Goal: Transaction & Acquisition: Book appointment/travel/reservation

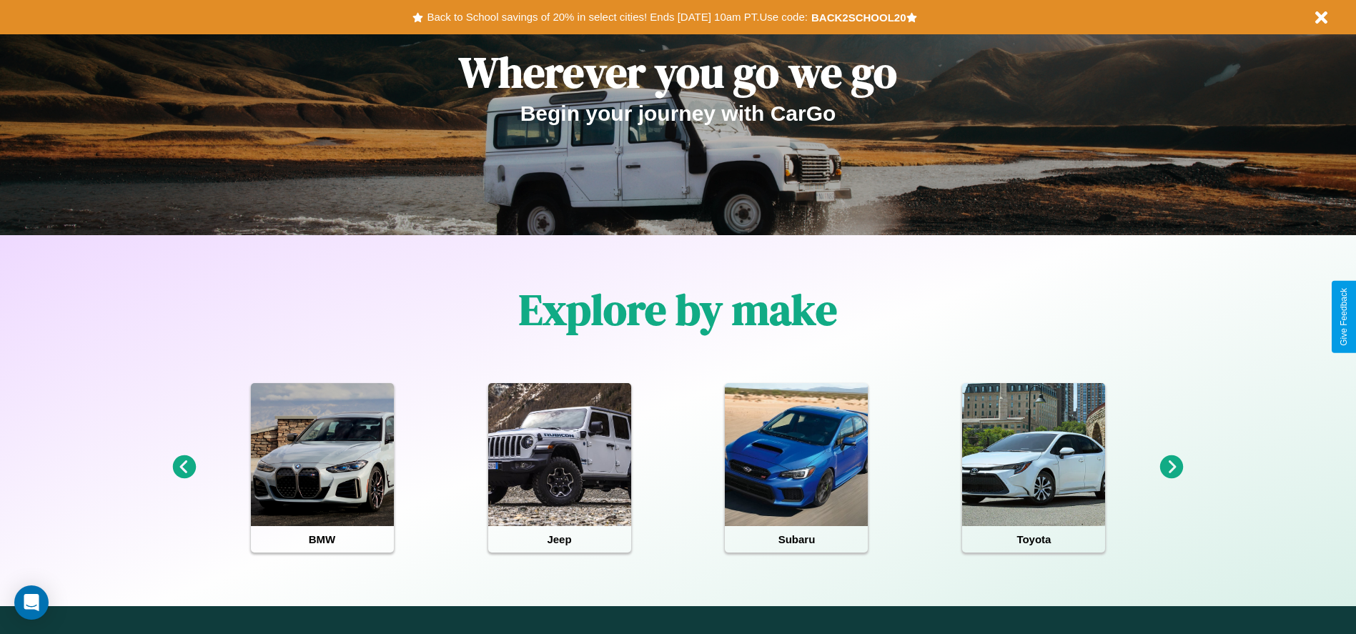
scroll to position [297, 0]
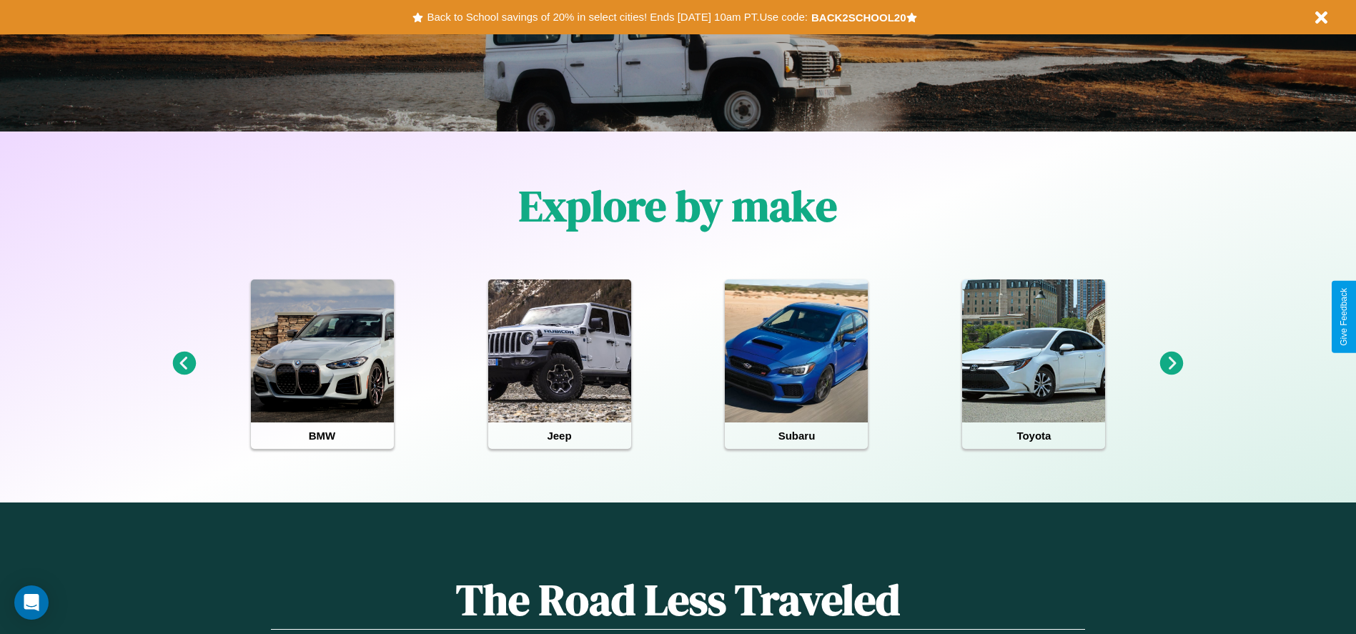
click at [1172, 364] on icon at bounding box center [1173, 364] width 24 height 24
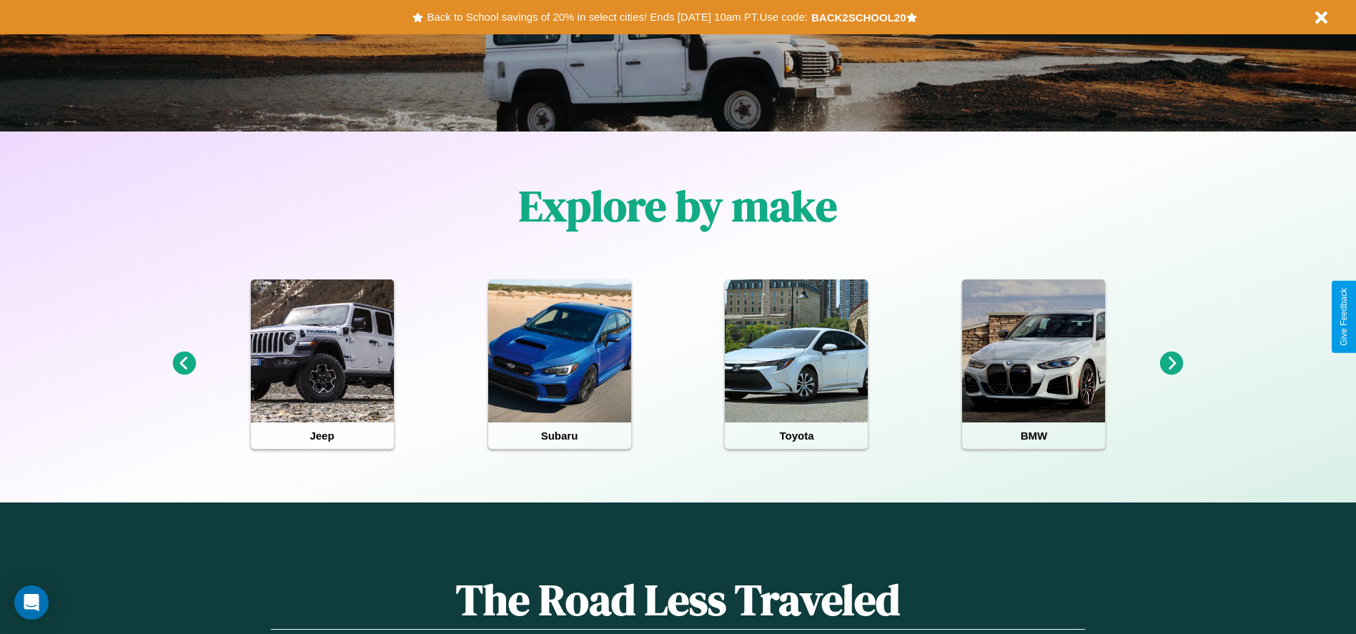
click at [184, 364] on icon at bounding box center [184, 364] width 24 height 24
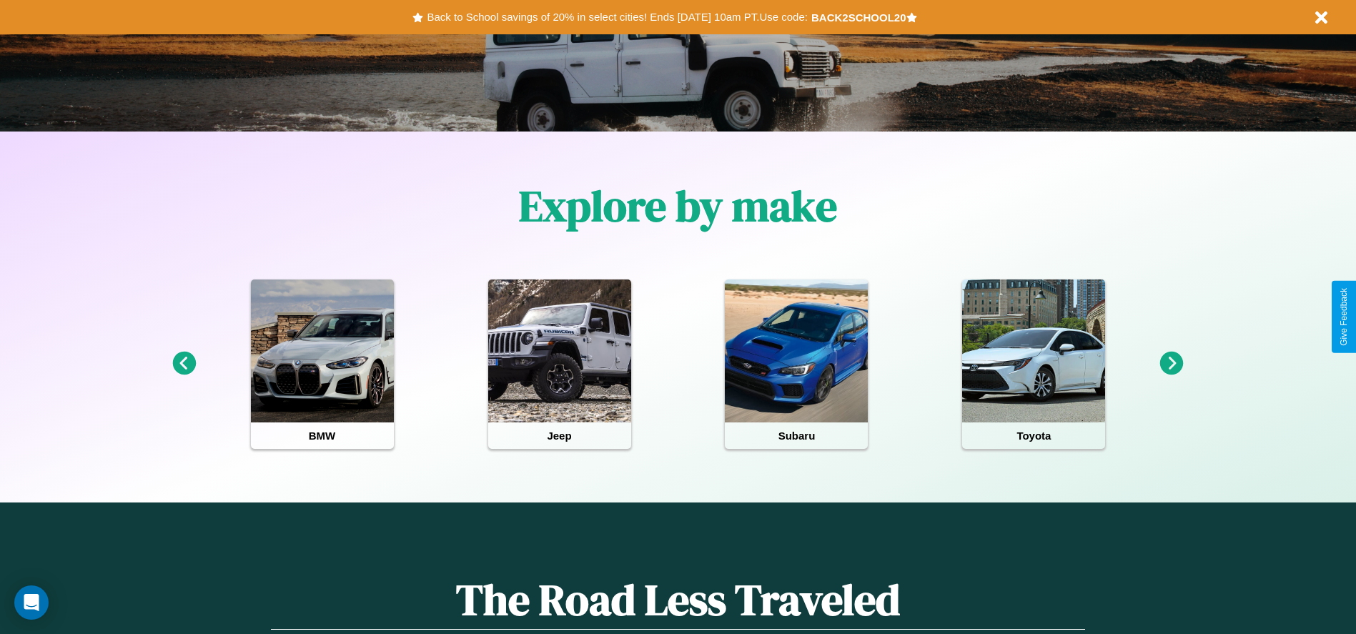
click at [1172, 364] on icon at bounding box center [1173, 364] width 24 height 24
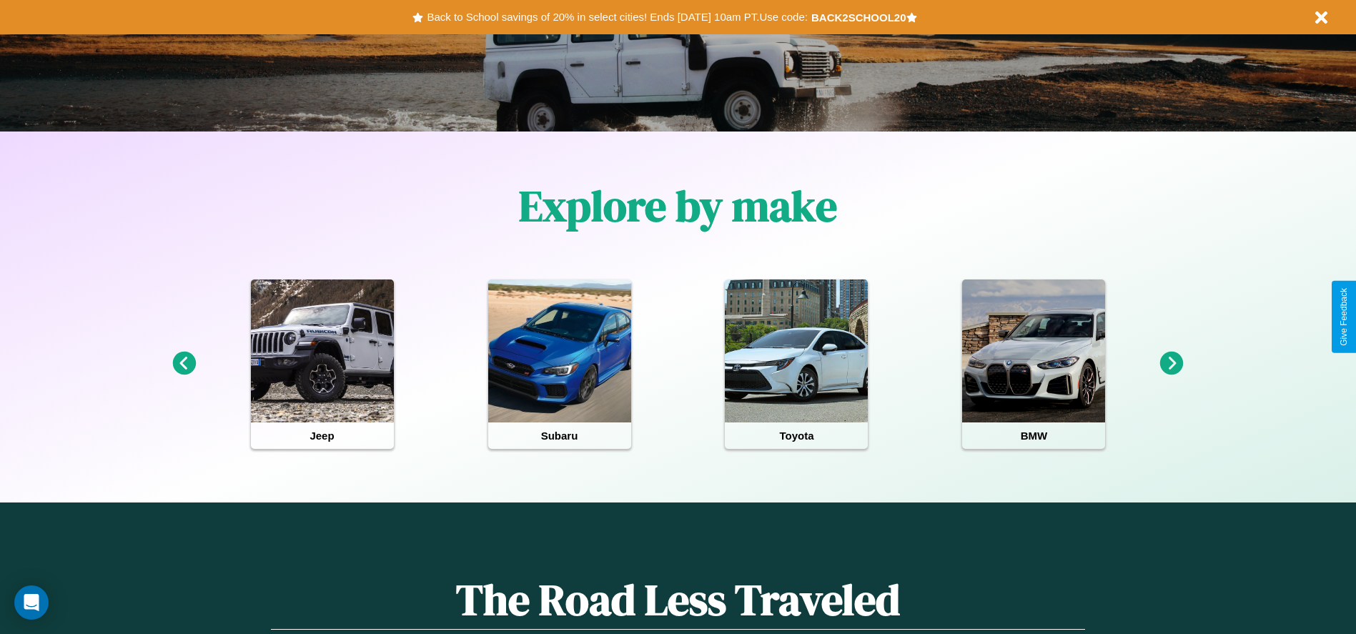
click at [184, 364] on icon at bounding box center [184, 364] width 24 height 24
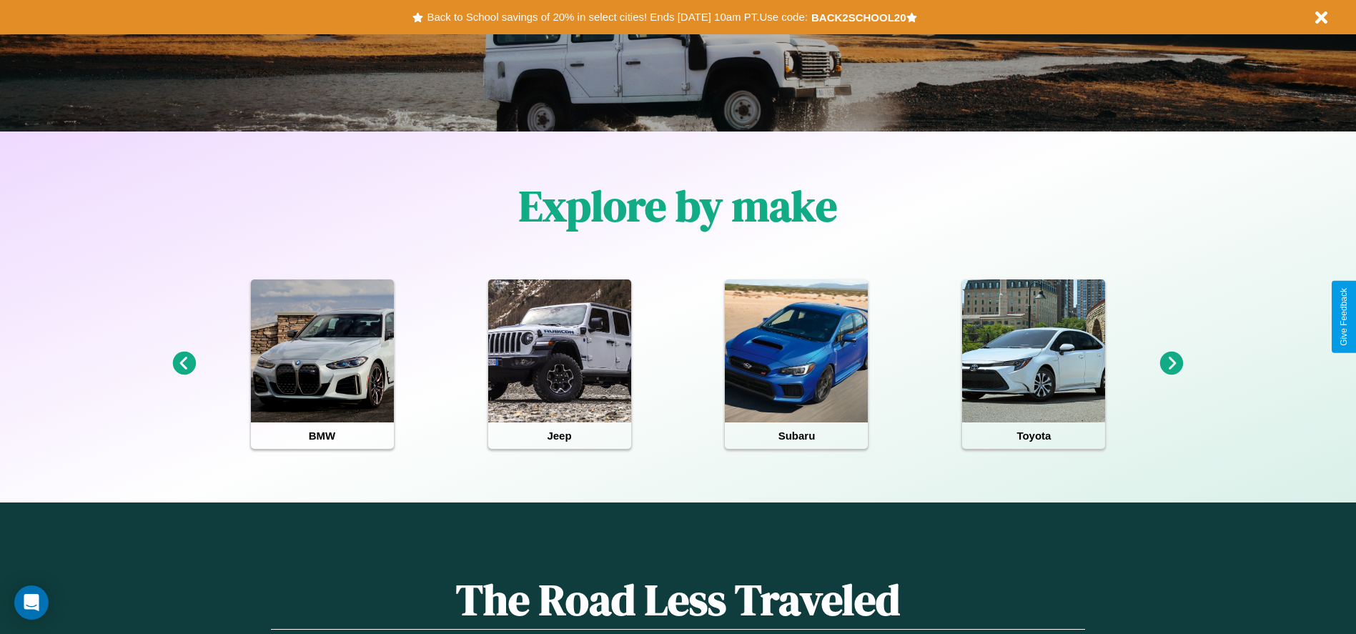
click at [1172, 364] on icon at bounding box center [1173, 364] width 24 height 24
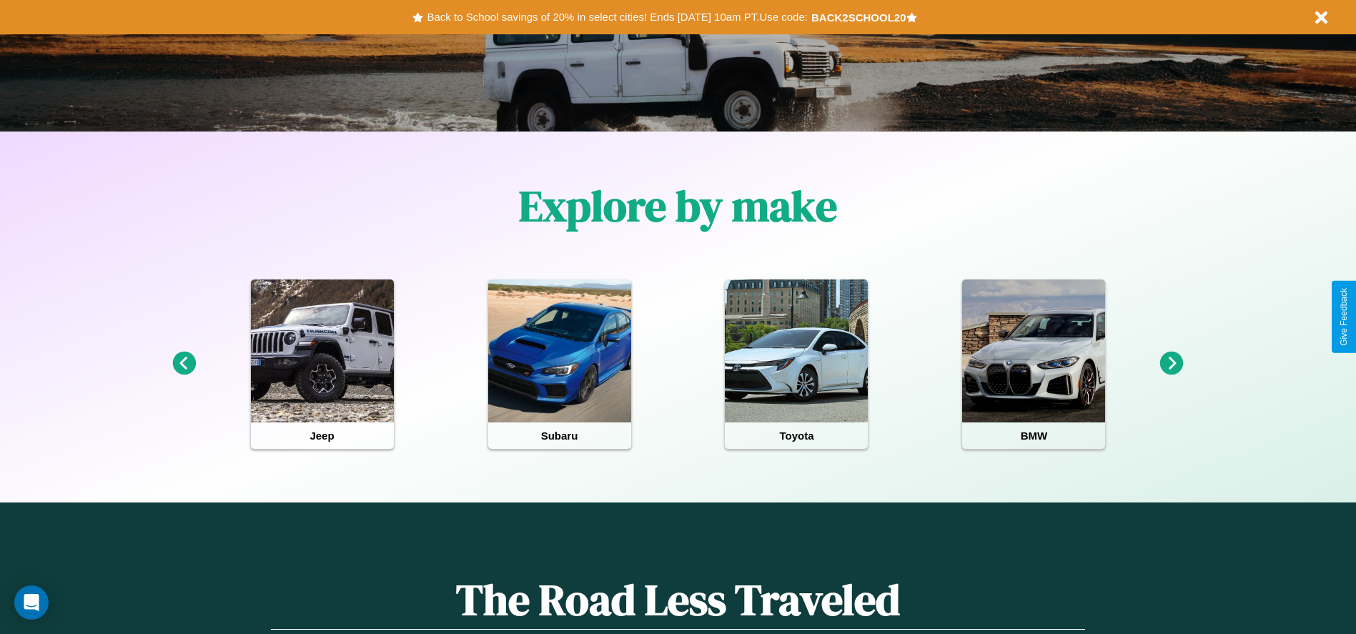
click at [1172, 364] on icon at bounding box center [1173, 364] width 24 height 24
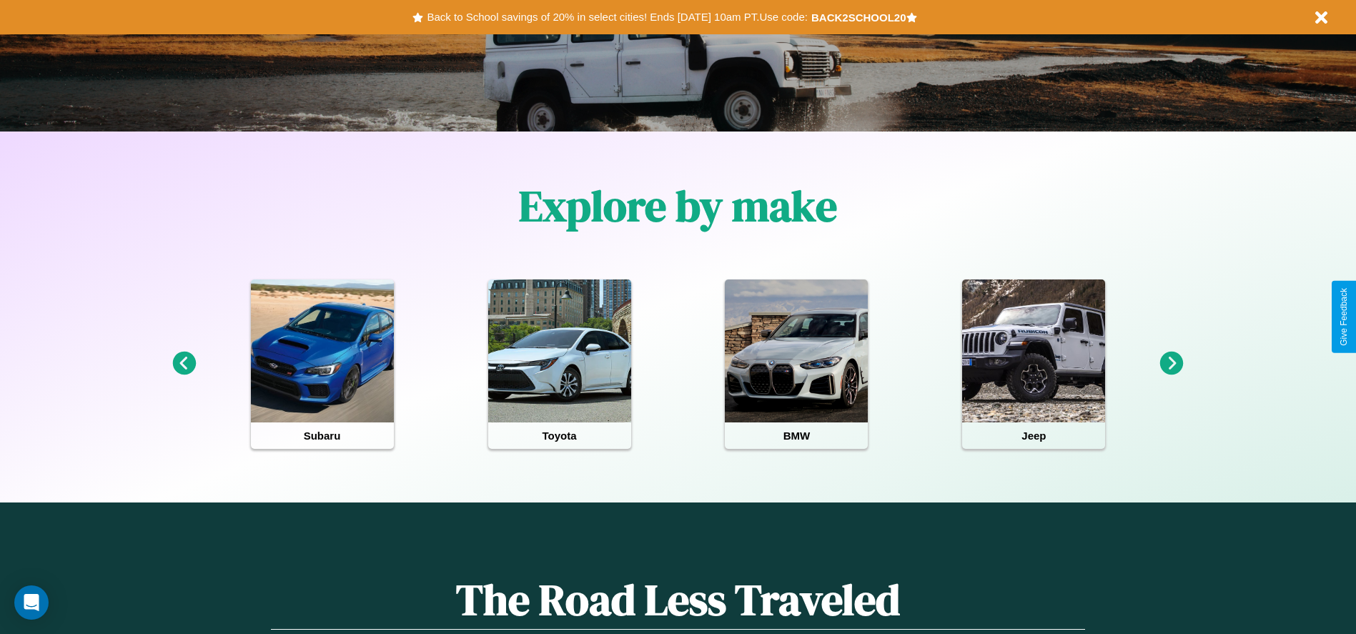
click at [184, 364] on icon at bounding box center [184, 364] width 24 height 24
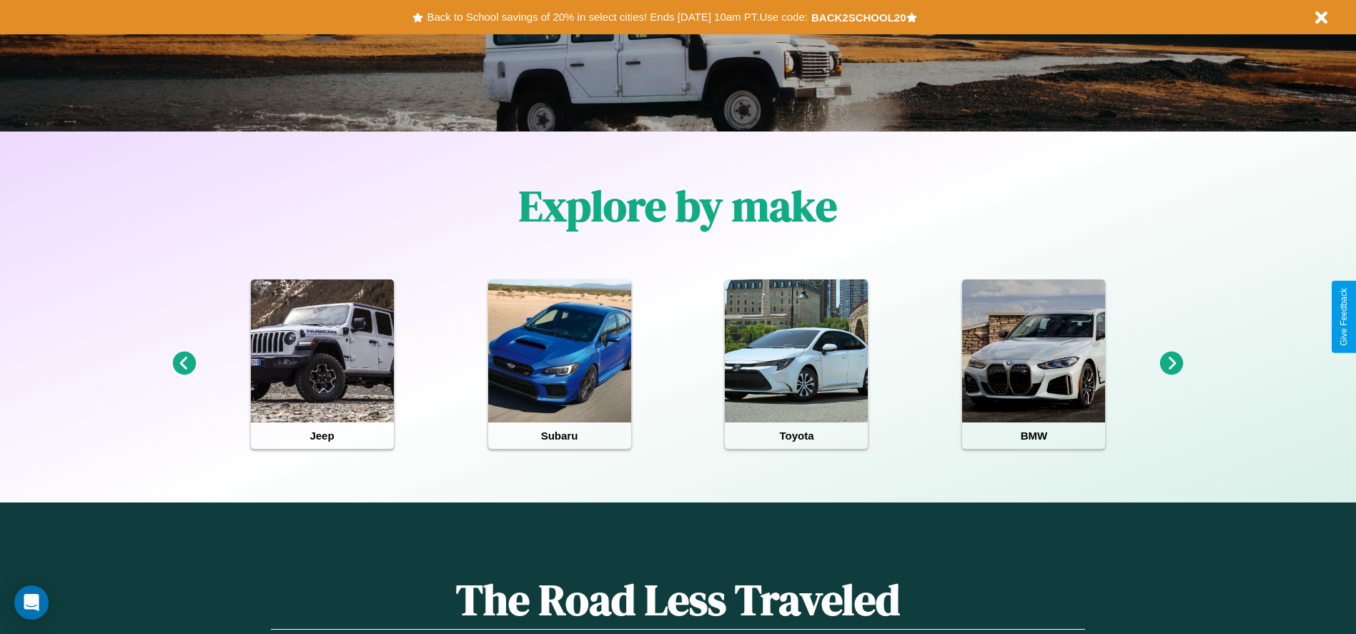
click at [1172, 364] on icon at bounding box center [1173, 364] width 24 height 24
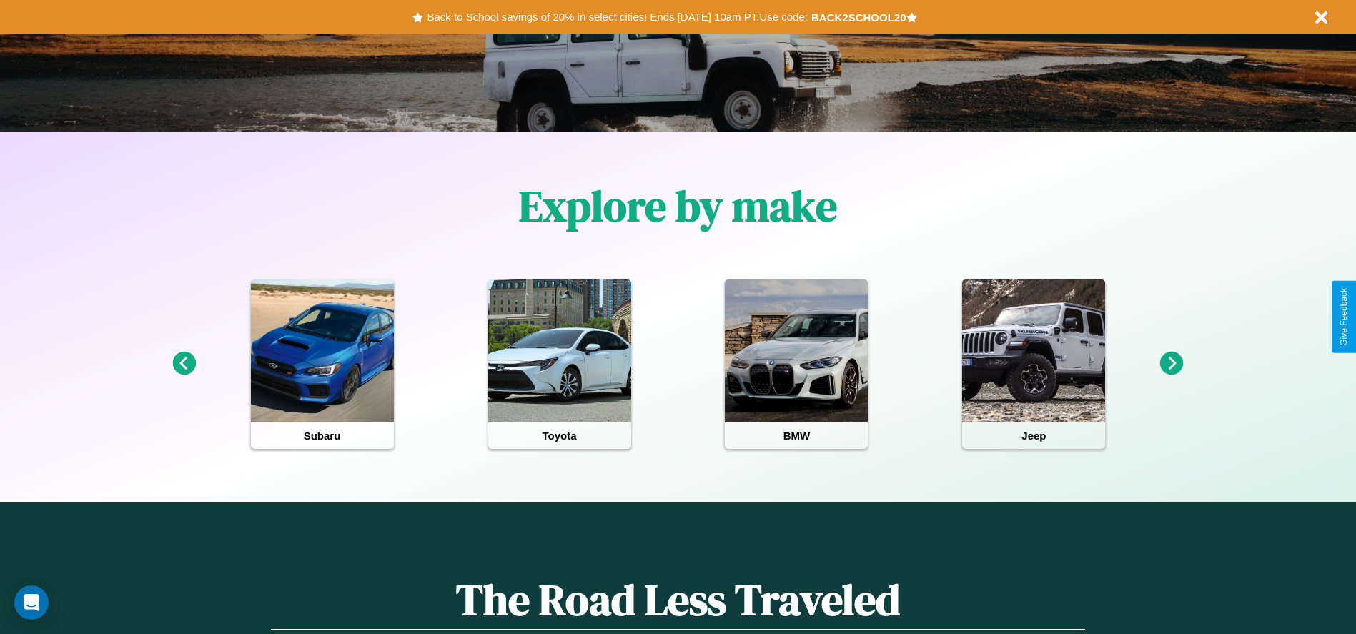
click at [184, 364] on icon at bounding box center [184, 364] width 24 height 24
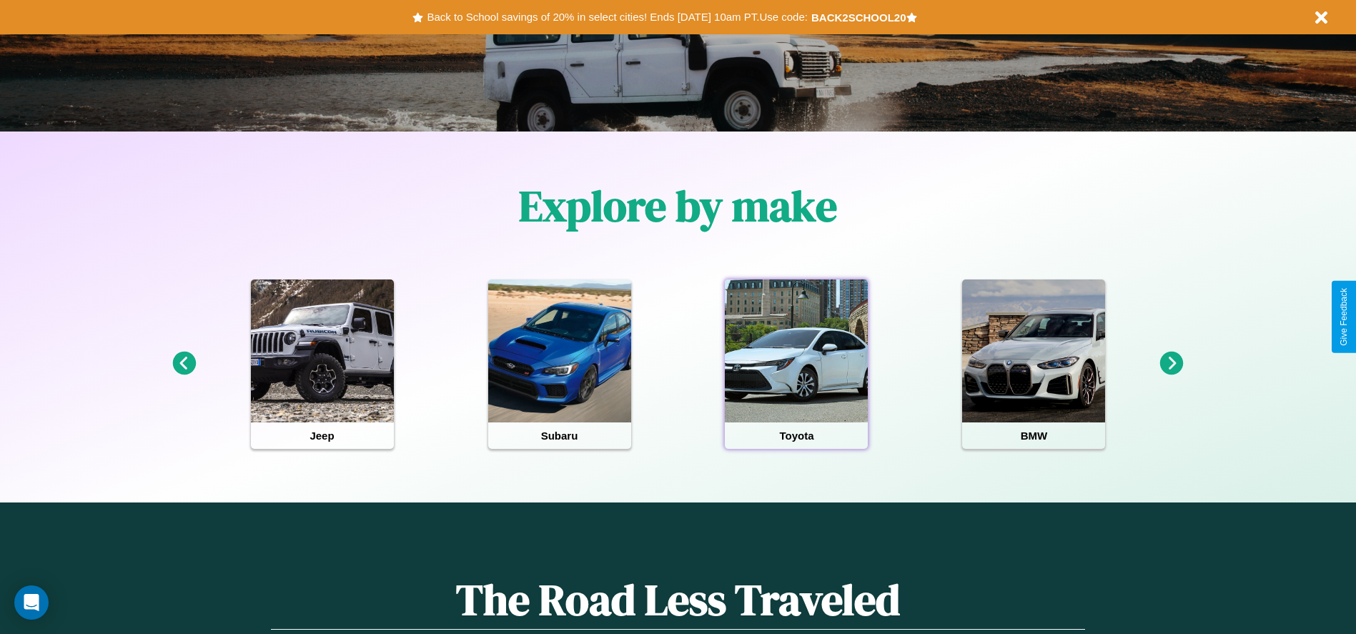
click at [797, 364] on div at bounding box center [796, 351] width 143 height 143
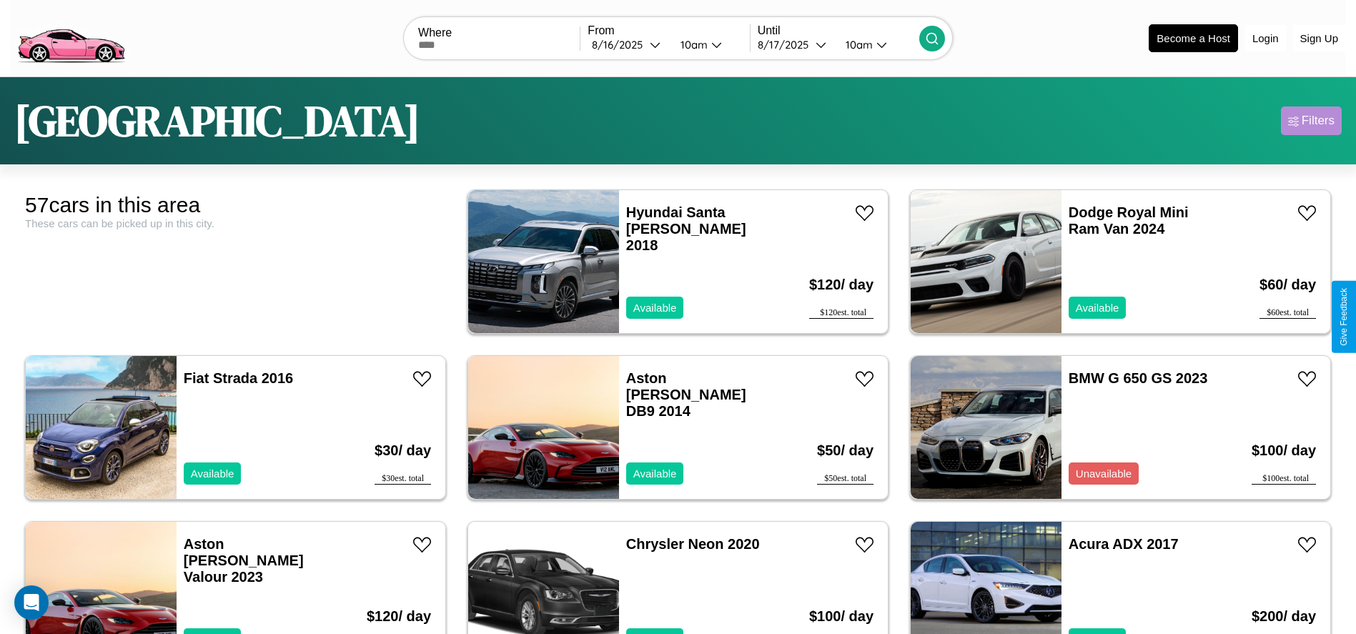
click at [1311, 121] on div "Filters" at bounding box center [1318, 121] width 33 height 14
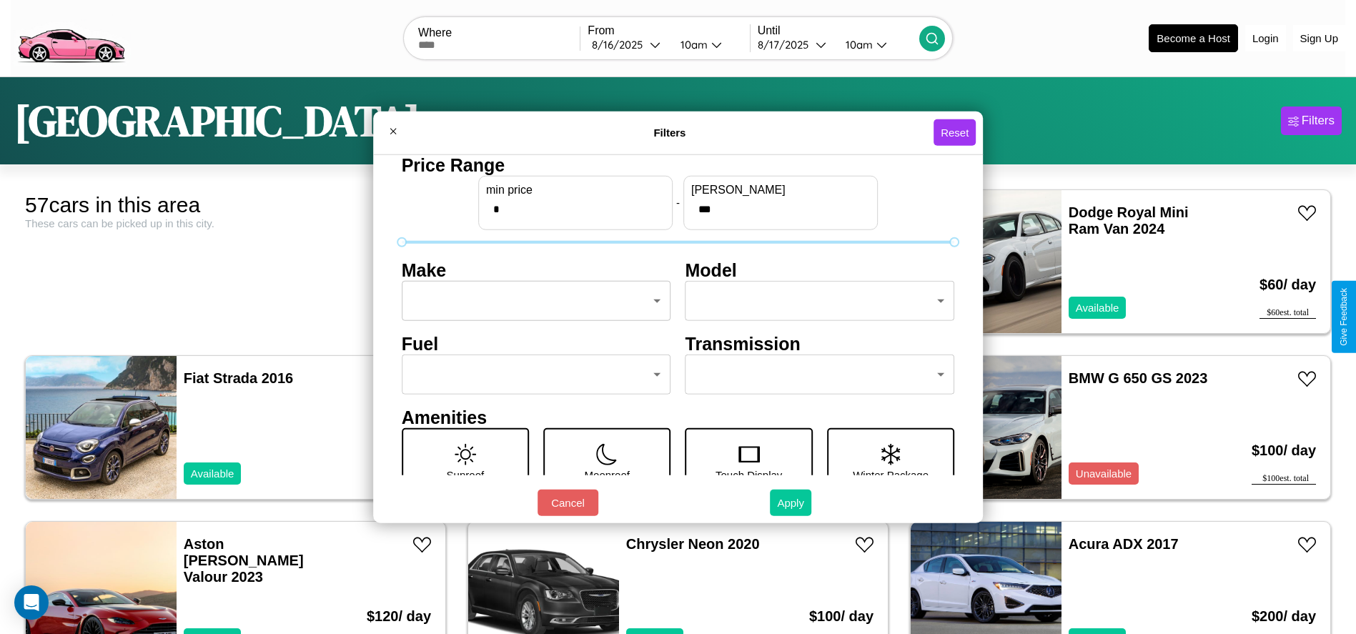
click at [792, 503] on button "Apply" at bounding box center [790, 503] width 41 height 26
